Goal: Transaction & Acquisition: Purchase product/service

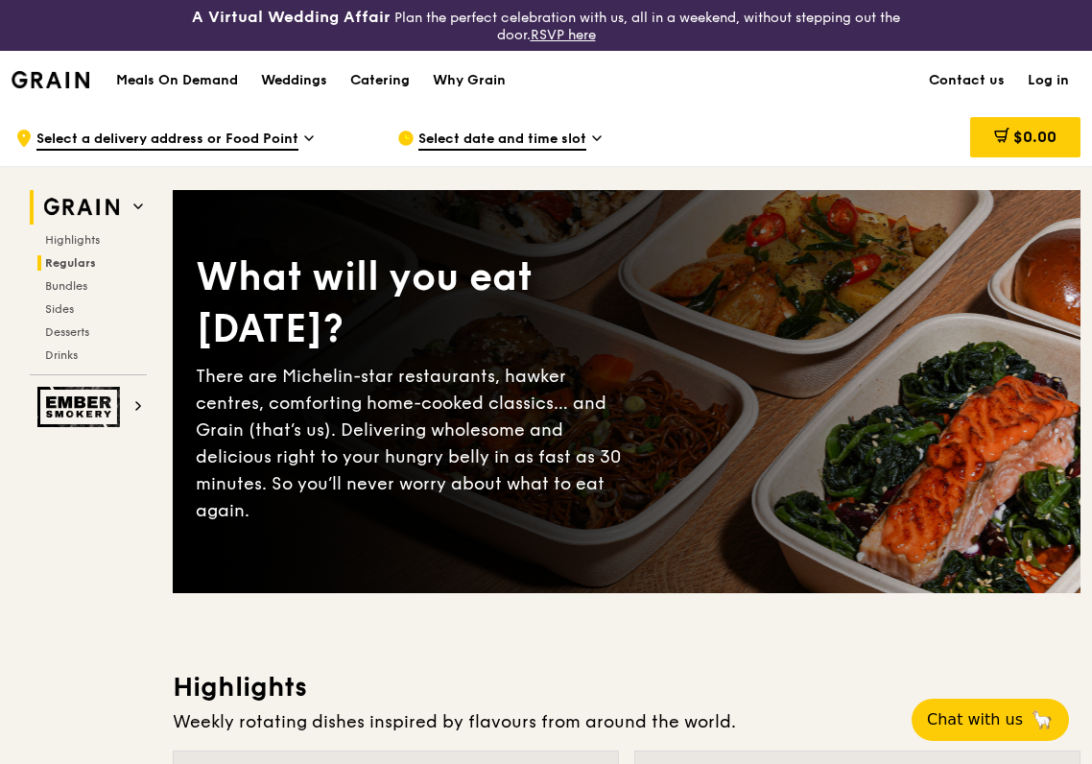
click at [82, 264] on span "Regulars" at bounding box center [70, 262] width 51 height 13
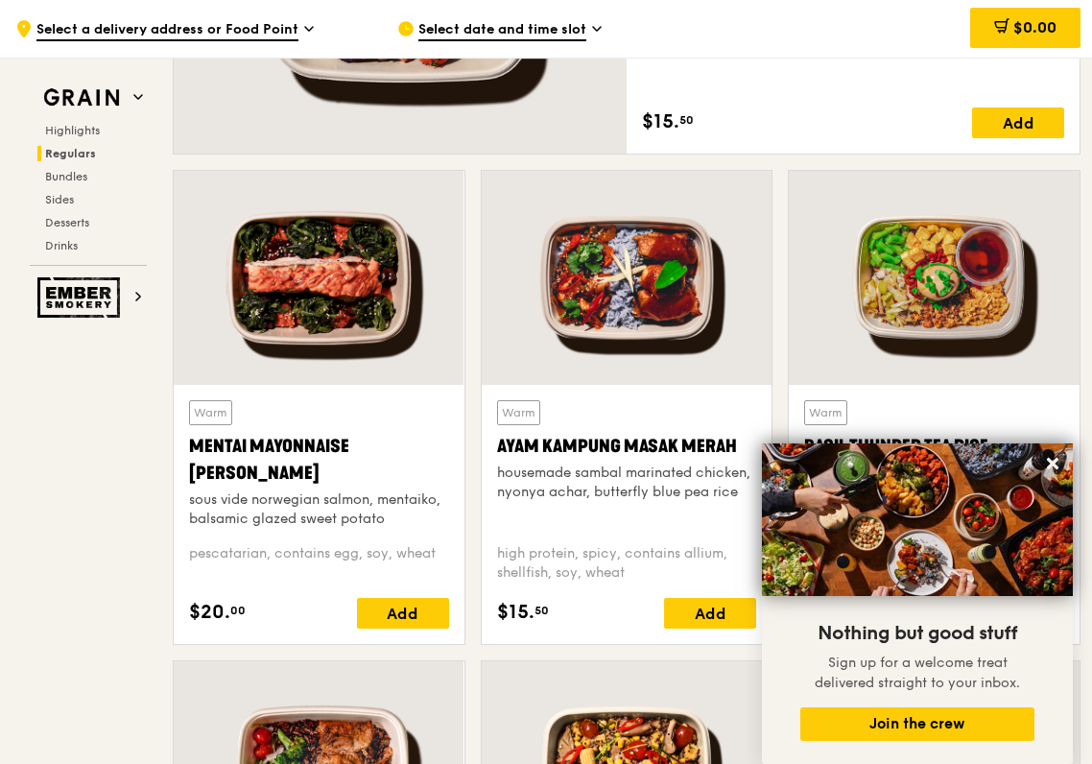
scroll to position [1783, 0]
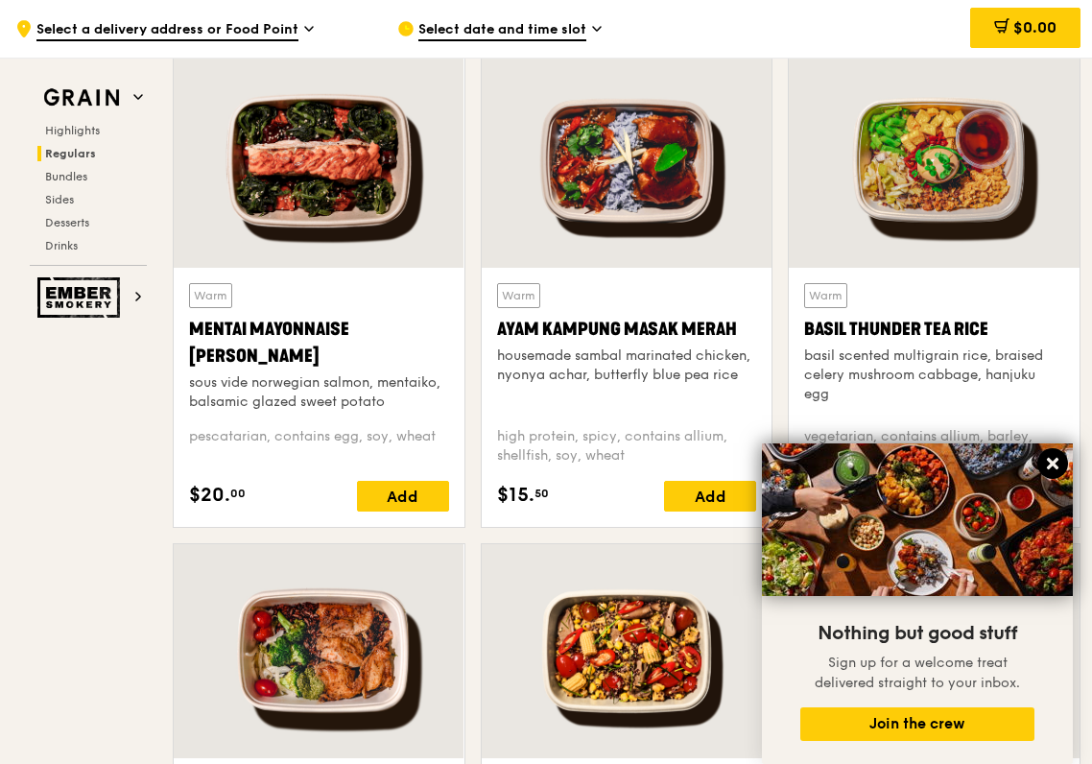
click at [1048, 462] on icon at bounding box center [1053, 464] width 12 height 12
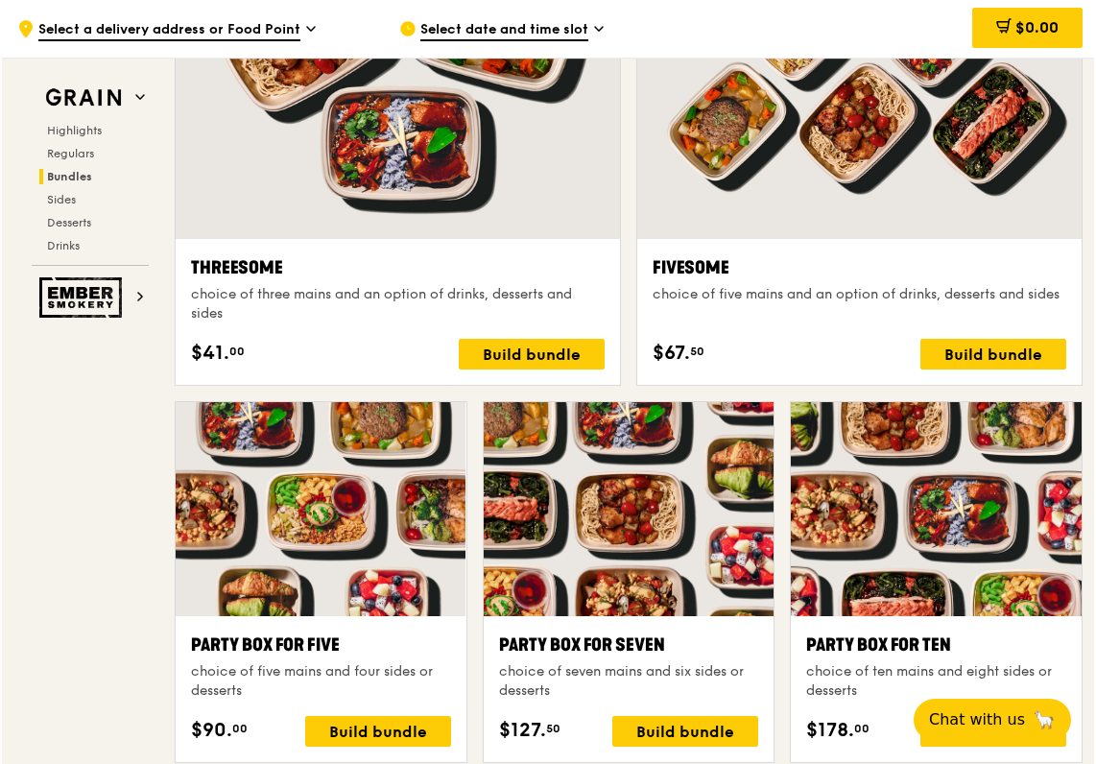
scroll to position [3386, 0]
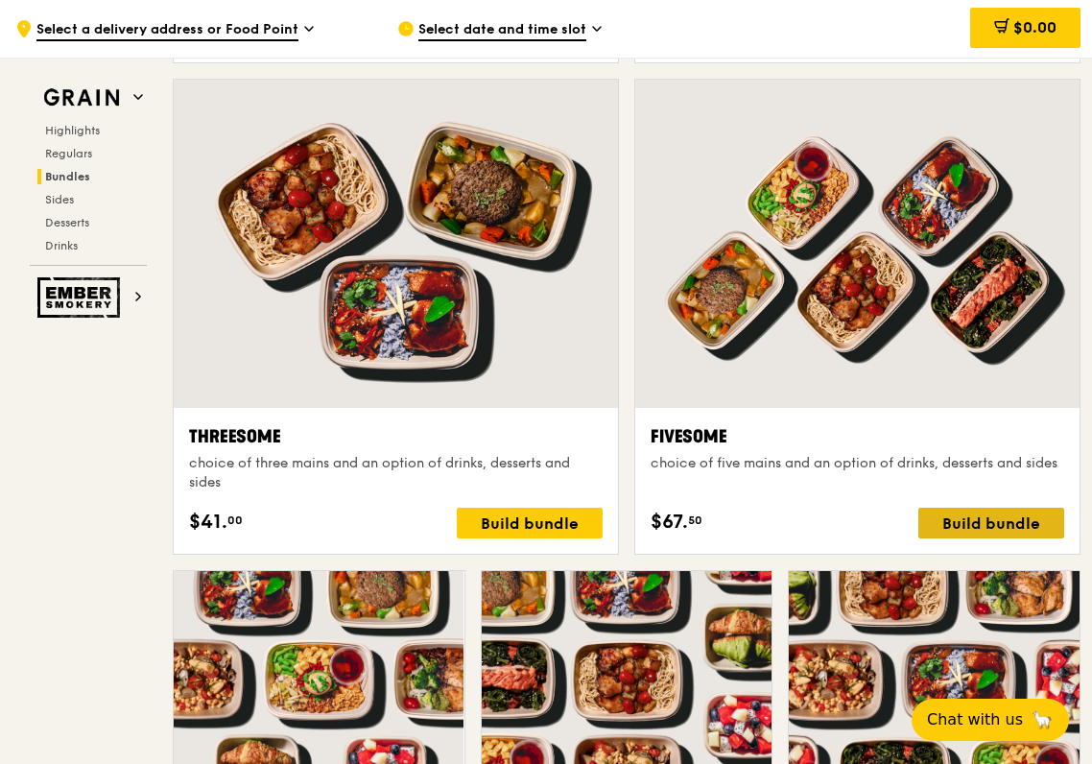
click at [985, 512] on div "Build bundle" at bounding box center [991, 523] width 146 height 31
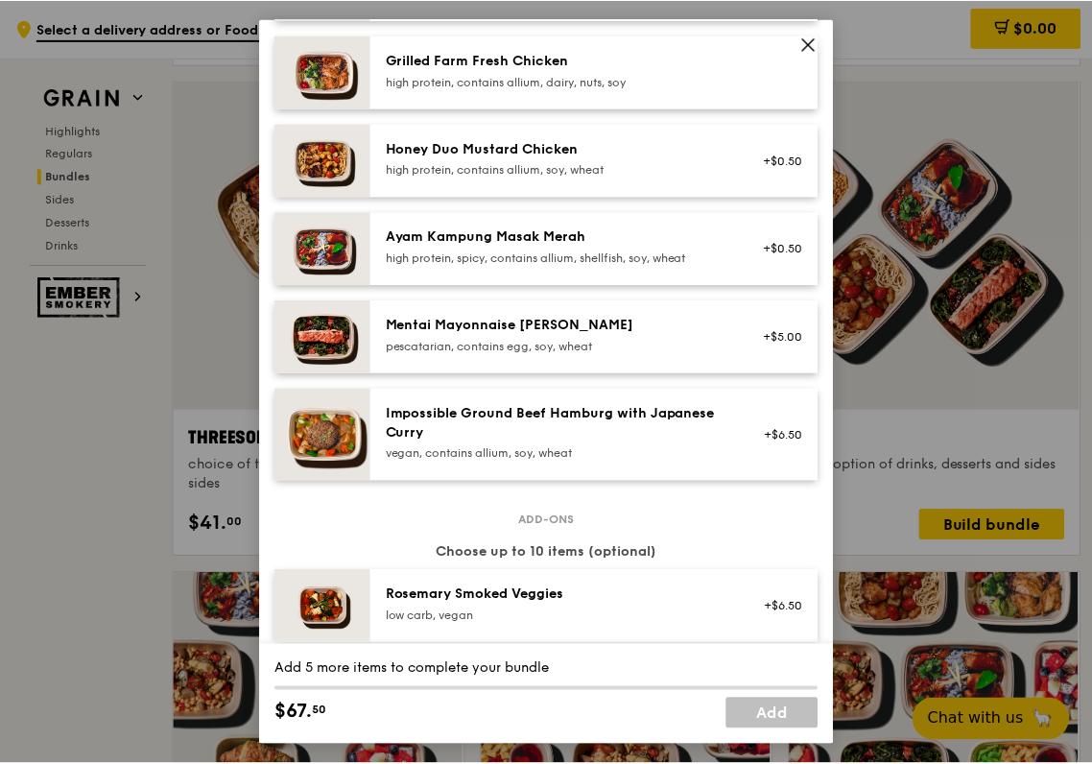
scroll to position [225, 0]
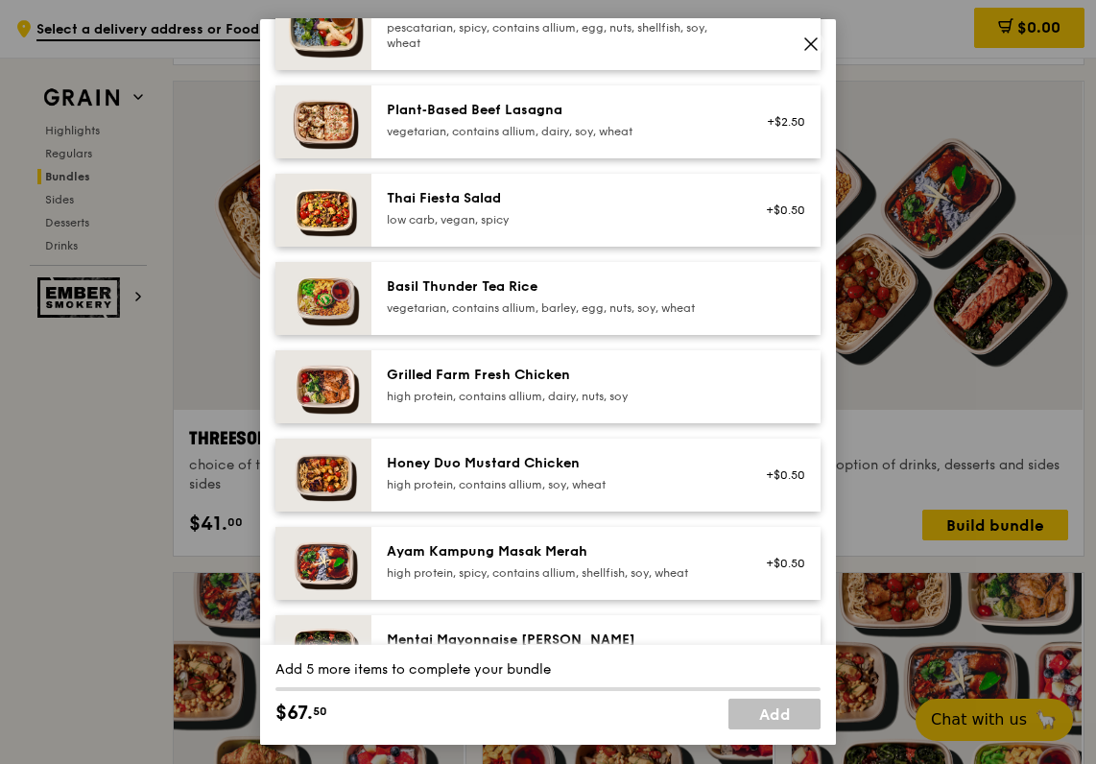
click at [129, 647] on div "Fivesome choice of five mains and an option of drinks, desserts and sides Mains…" at bounding box center [548, 382] width 1096 height 764
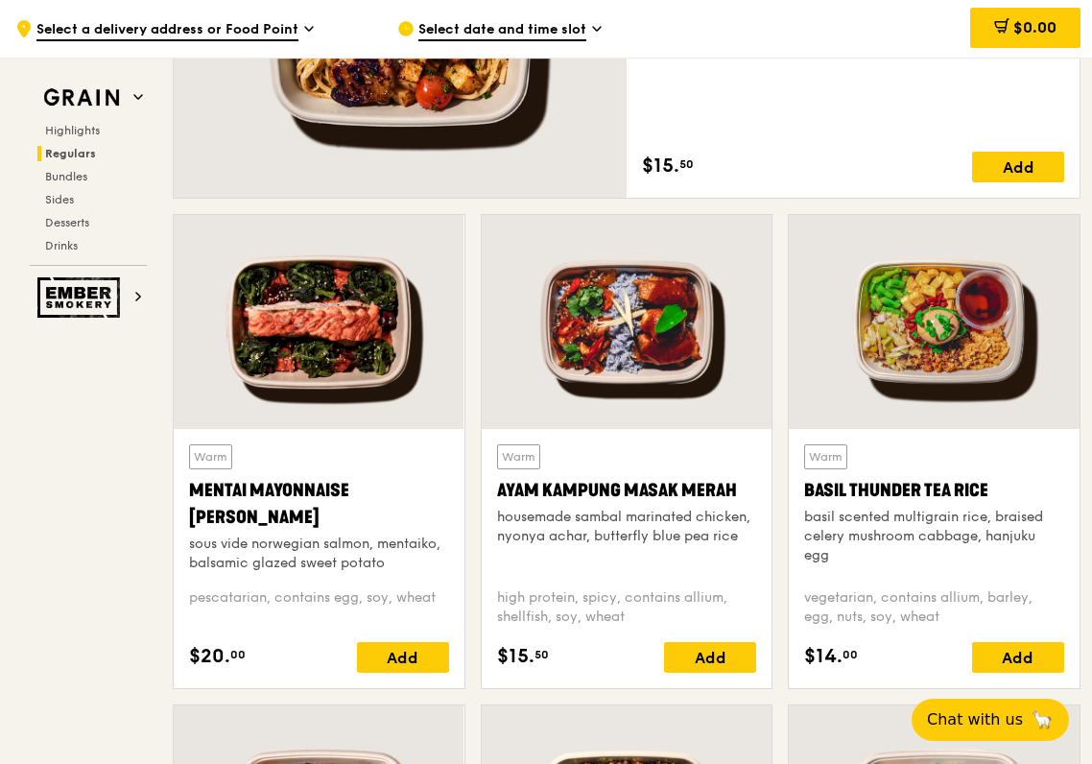
scroll to position [2261, 0]
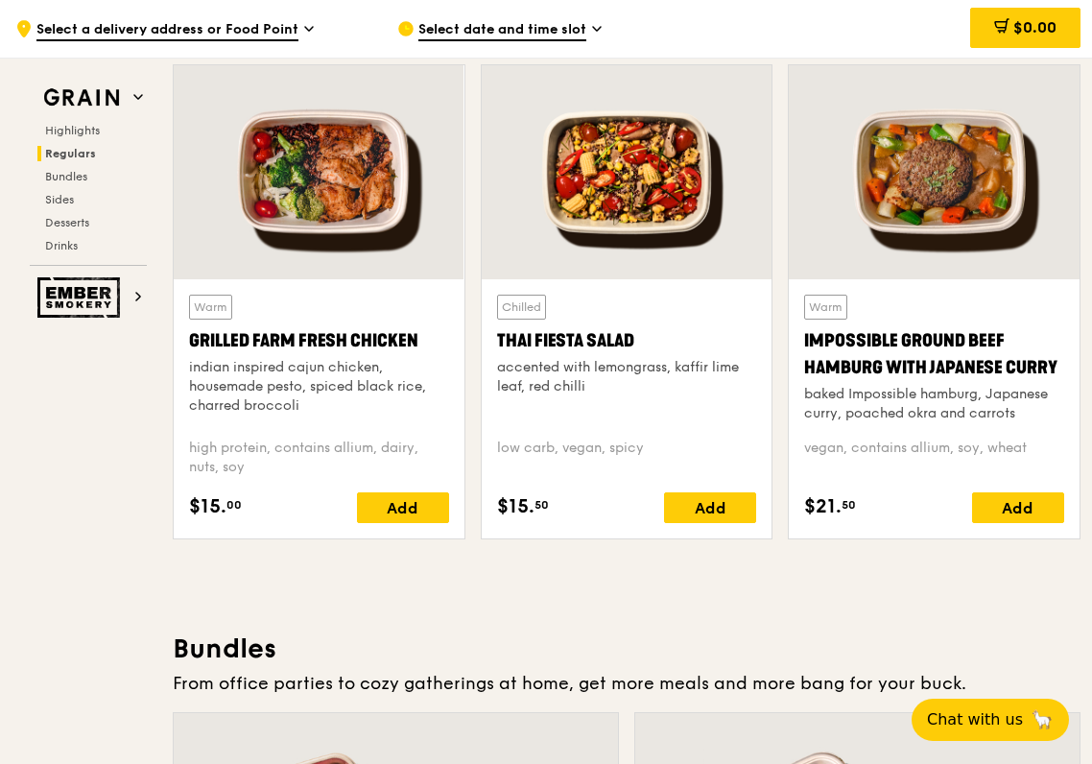
click at [384, 230] on div at bounding box center [319, 172] width 291 height 214
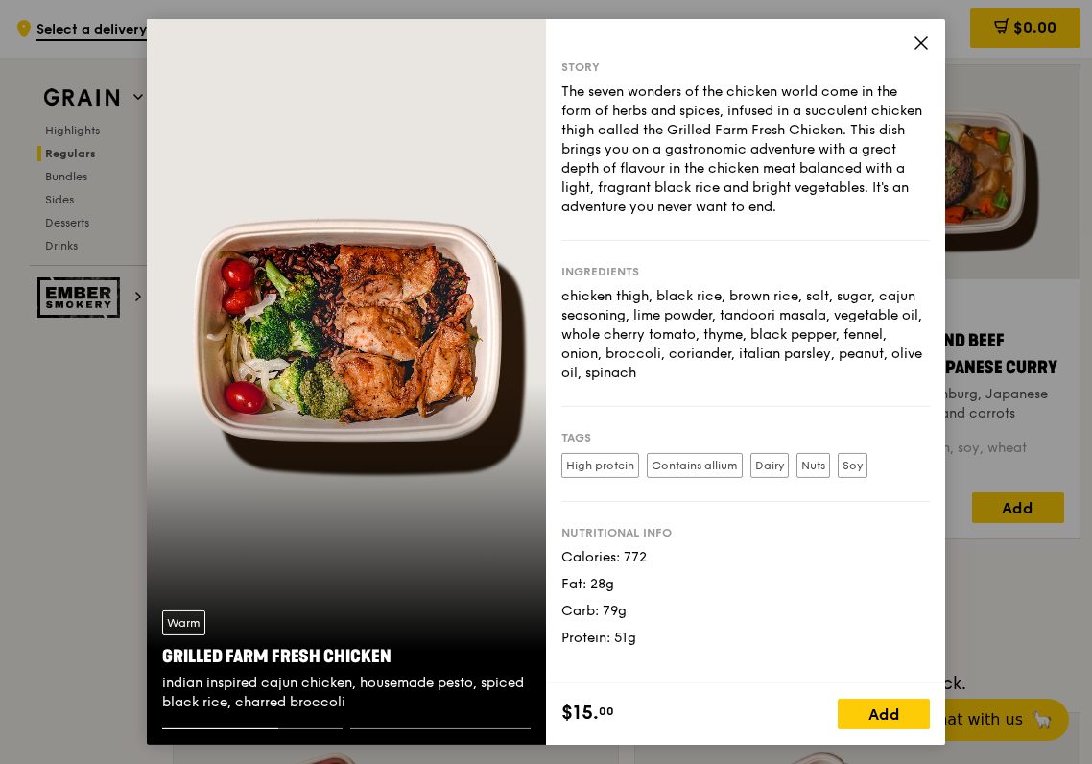
click at [921, 48] on icon at bounding box center [920, 43] width 17 height 17
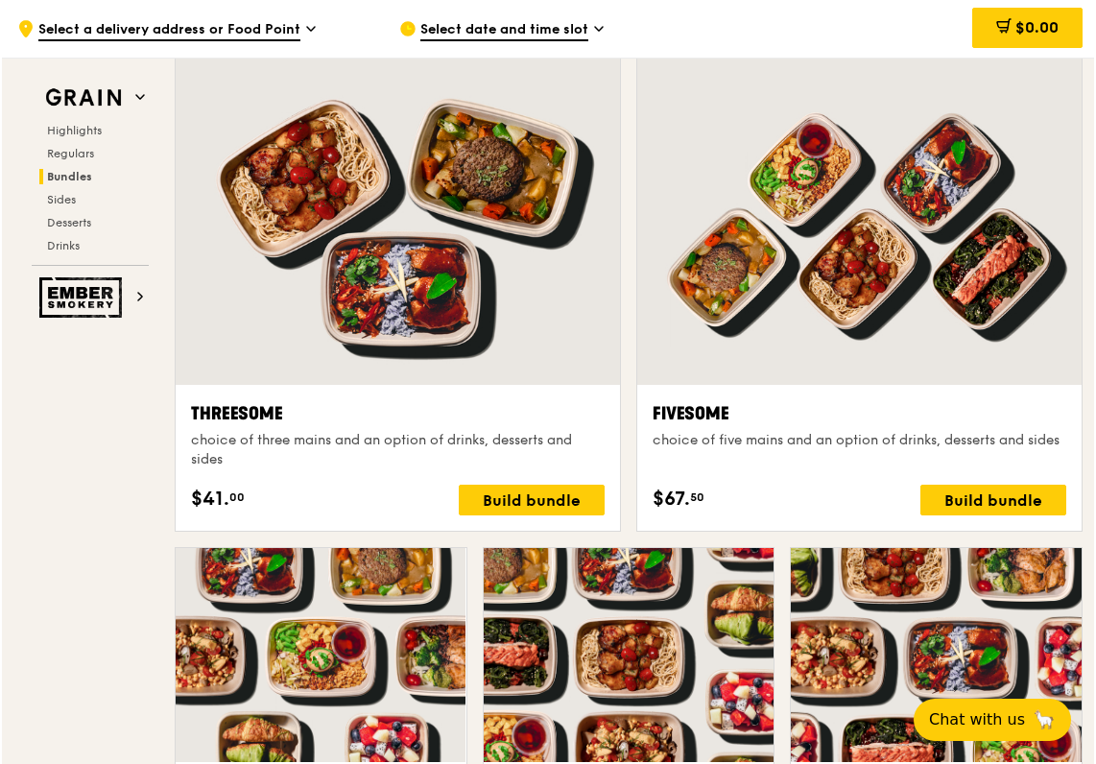
scroll to position [3220, 0]
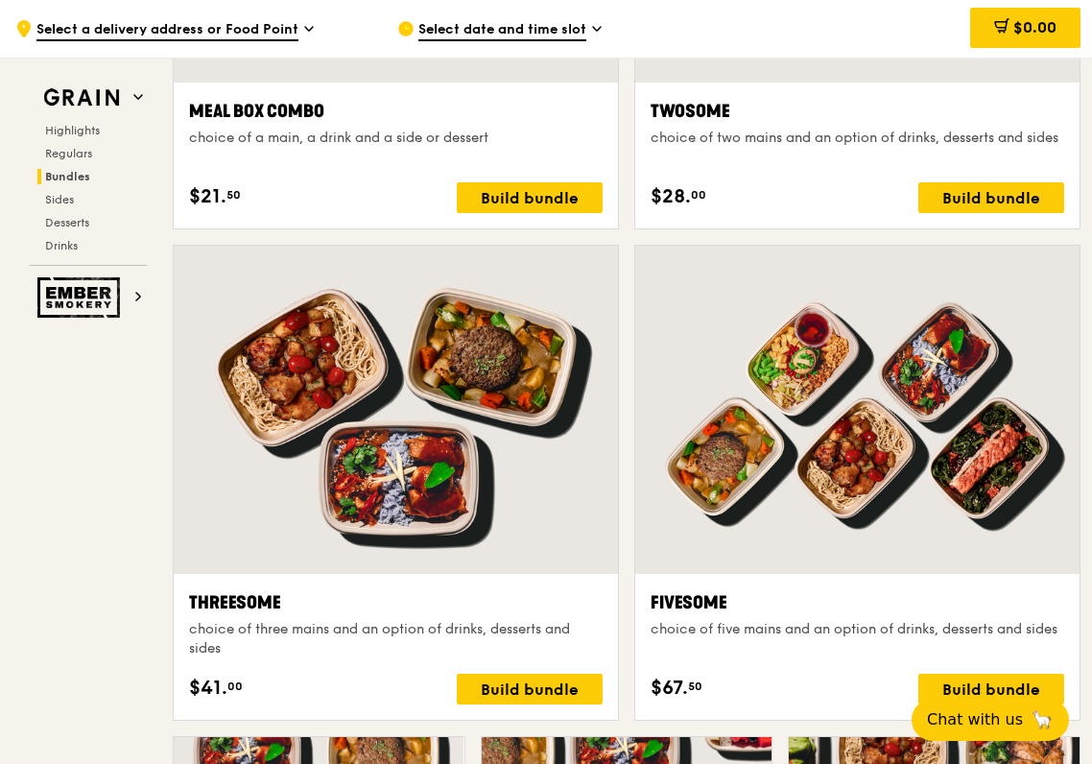
click at [960, 481] on div at bounding box center [857, 410] width 444 height 328
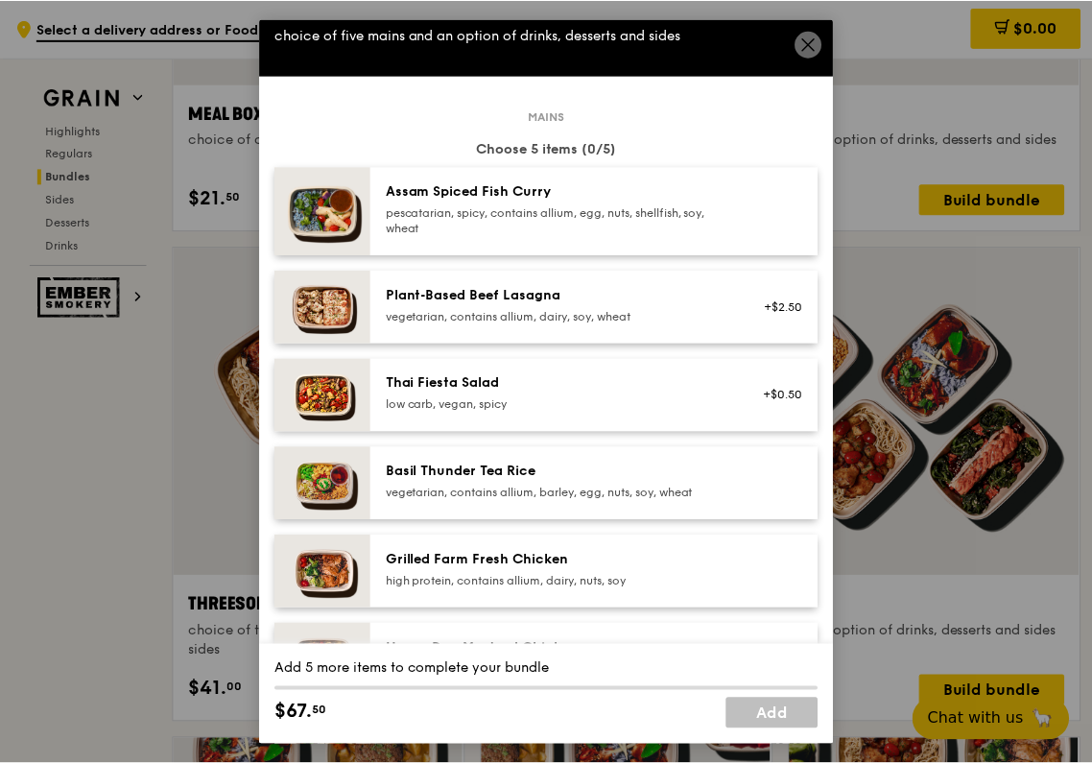
scroll to position [181, 0]
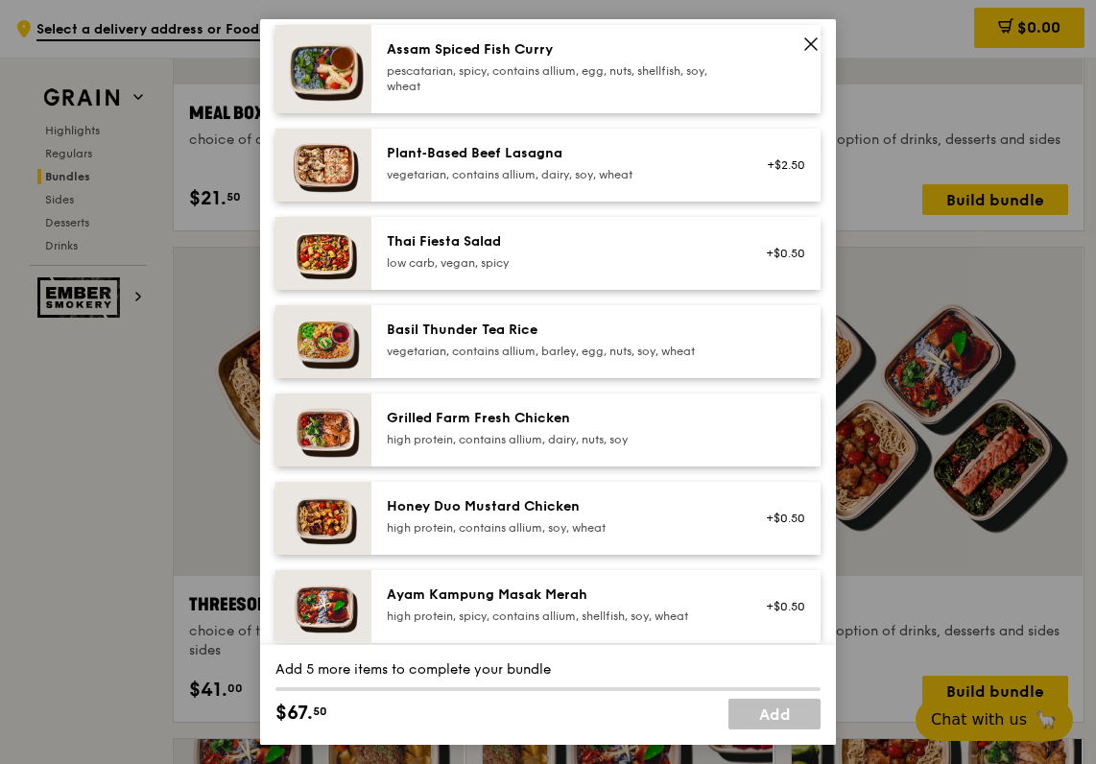
click at [561, 516] on div "Honey Duo Mustard Chicken" at bounding box center [559, 506] width 344 height 19
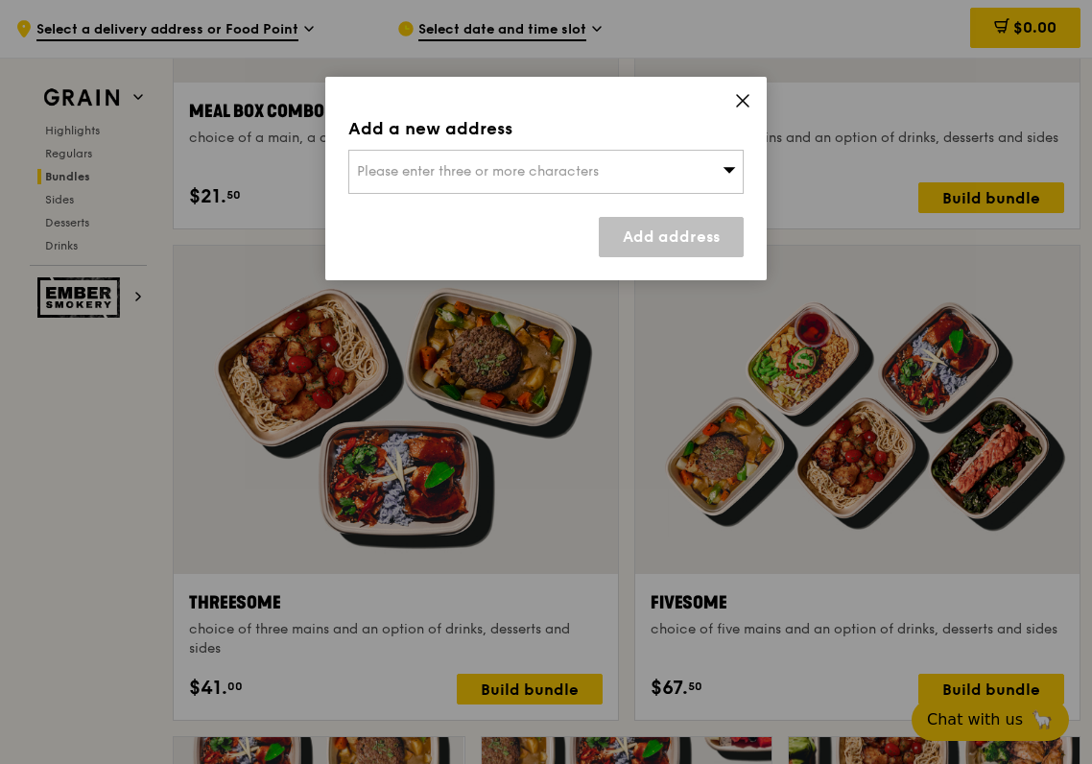
click at [755, 99] on div "Add a new address Please enter three or more characters Add address" at bounding box center [545, 178] width 441 height 203
click at [745, 91] on div "Add a new address Please enter three or more characters Add address" at bounding box center [545, 178] width 441 height 203
click at [753, 103] on div "Add a new address Please enter three or more characters Add address" at bounding box center [545, 178] width 441 height 203
click at [742, 96] on icon at bounding box center [742, 100] width 17 height 17
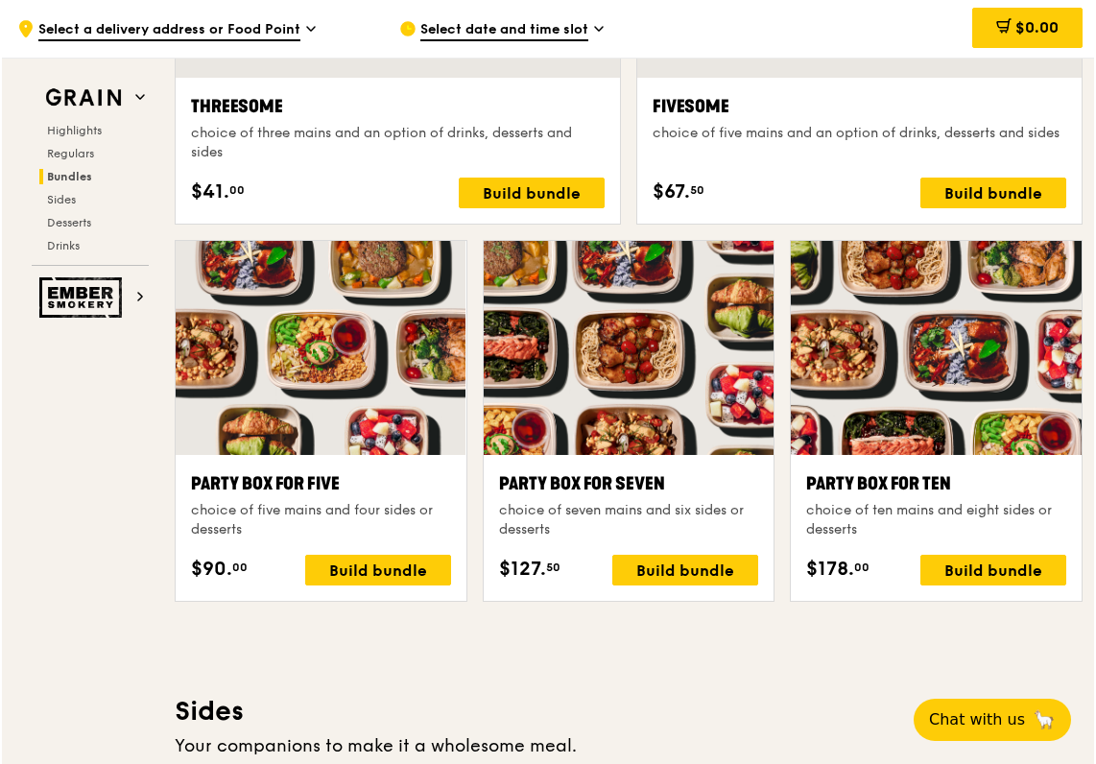
scroll to position [3456, 0]
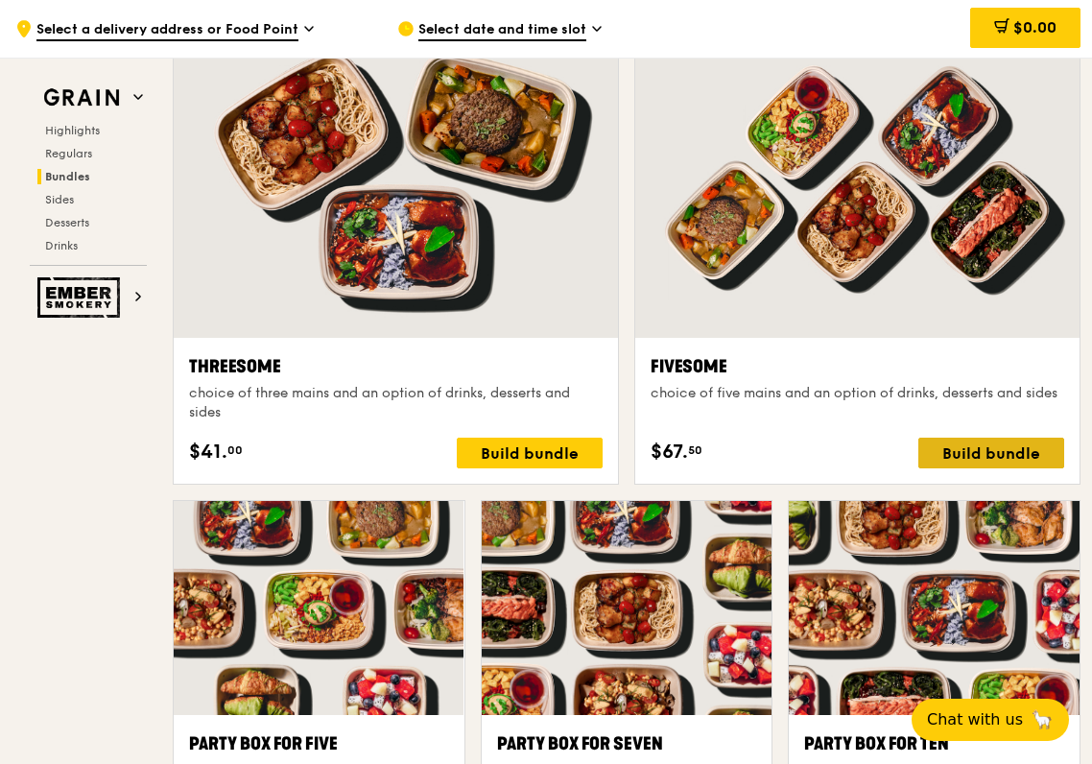
click at [1004, 458] on div "Build bundle" at bounding box center [991, 452] width 146 height 31
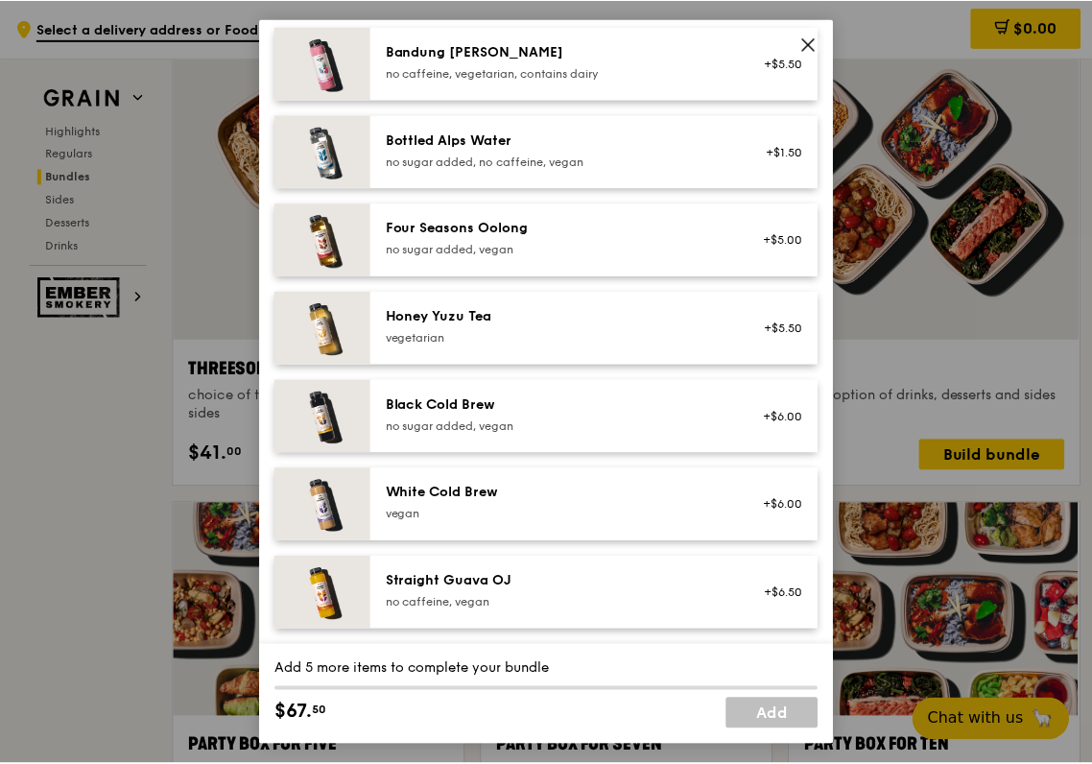
scroll to position [2231, 0]
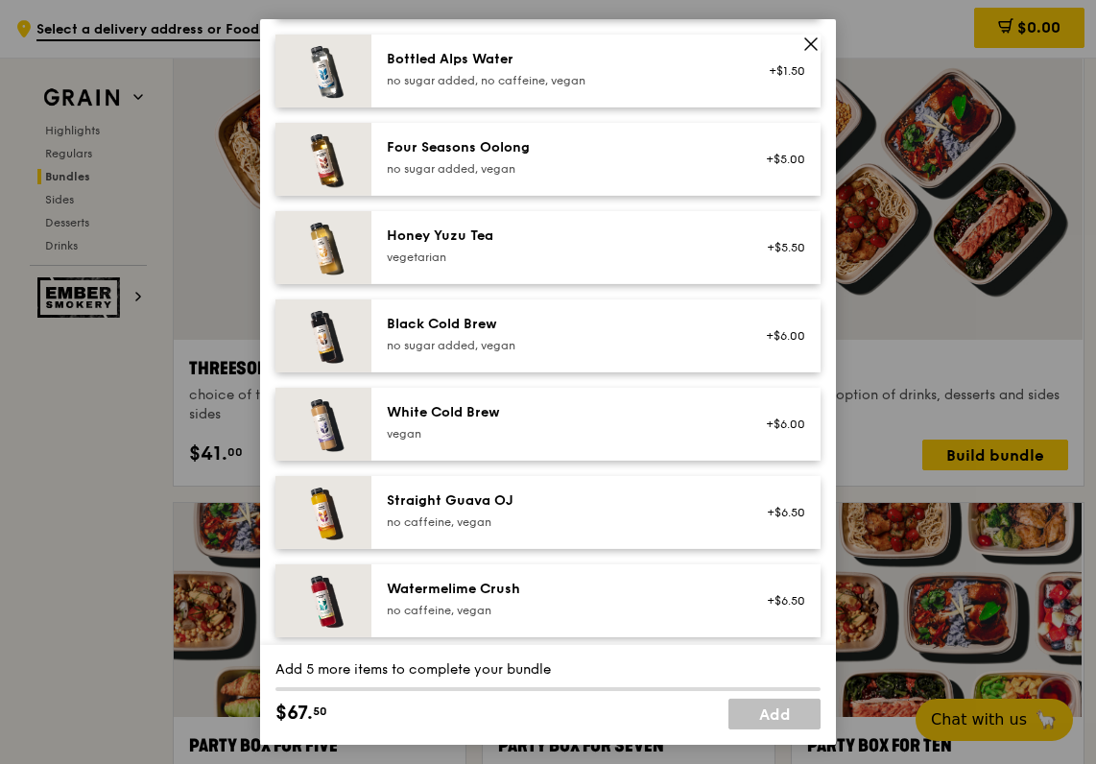
click at [807, 40] on icon at bounding box center [811, 44] width 12 height 12
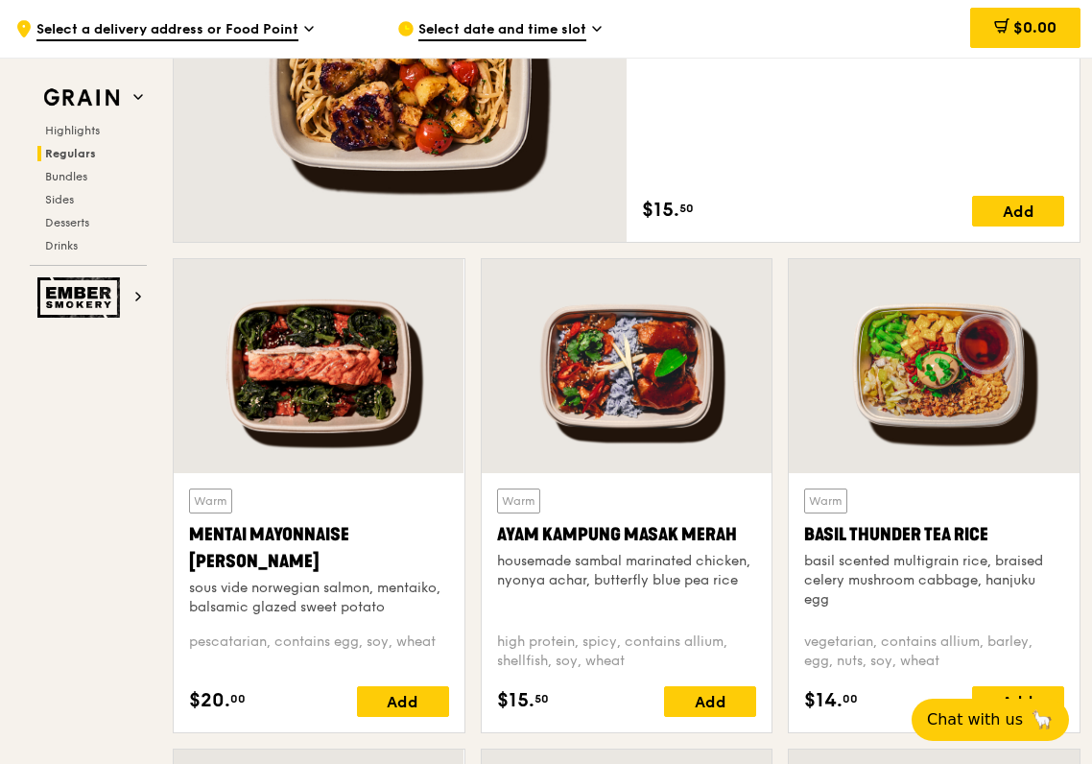
scroll to position [1260, 0]
